Goal: Navigation & Orientation: Find specific page/section

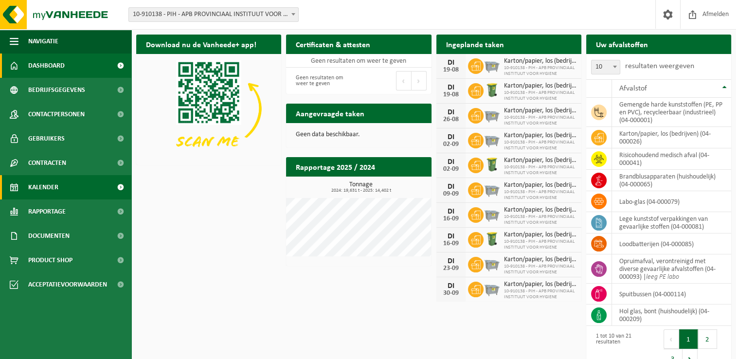
click at [74, 178] on link "Kalender" at bounding box center [65, 187] width 131 height 24
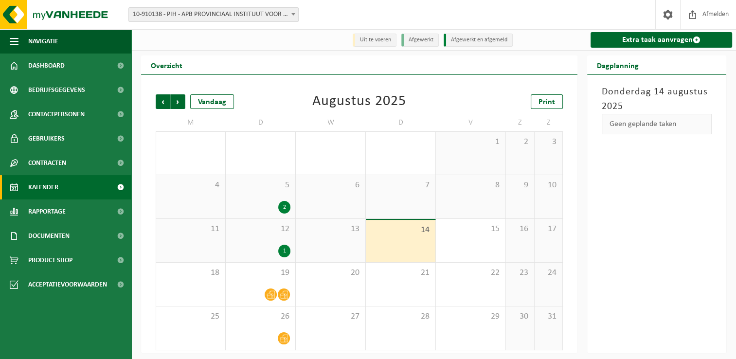
click at [359, 123] on td "W" at bounding box center [331, 123] width 70 height 18
click at [356, 106] on div "Augustus 2025" at bounding box center [360, 101] width 94 height 15
click at [83, 65] on link "Dashboard" at bounding box center [65, 66] width 131 height 24
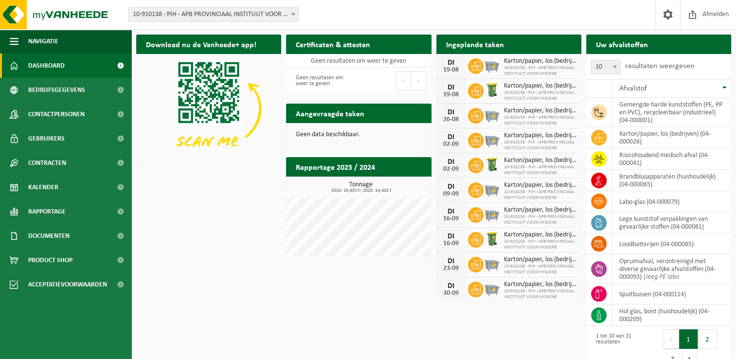
drag, startPoint x: 227, startPoint y: 247, endPoint x: 223, endPoint y: 244, distance: 5.2
click at [227, 247] on div "Download nu de Vanheede+ app! Verberg Certificaten & attesten Bekijk uw certifi…" at bounding box center [434, 203] width 600 height 346
click at [202, 204] on div "Download nu de Vanheede+ app! Verberg Certificaten & attesten Bekijk uw certifi…" at bounding box center [434, 203] width 600 height 346
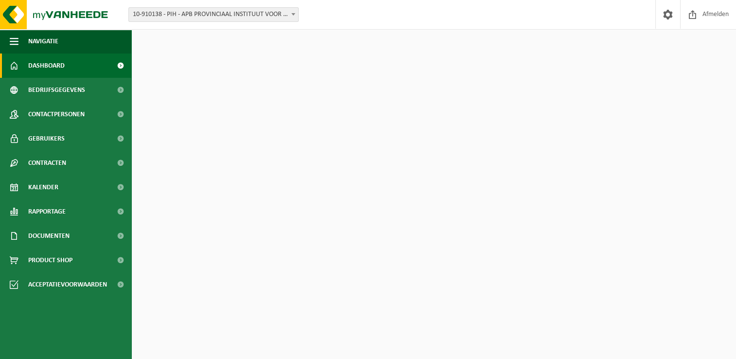
click at [193, 213] on div "Download nu de Vanheede+ app! Verberg Certificaten & attesten Bekijk uw certifi…" at bounding box center [434, 203] width 600 height 346
